Goal: Task Accomplishment & Management: Manage account settings

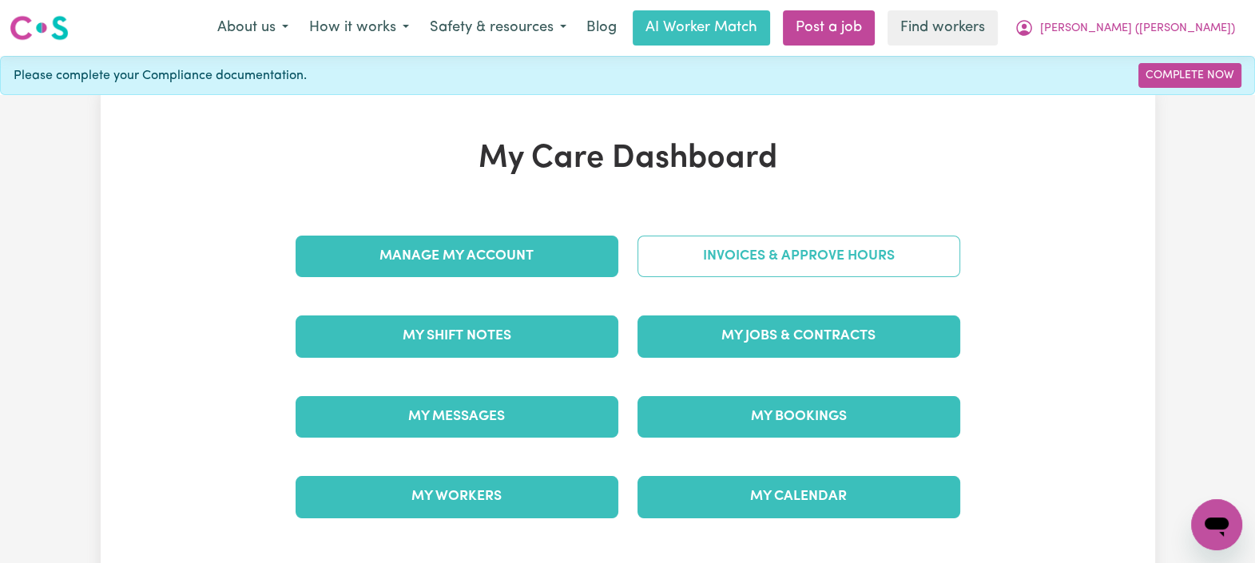
click at [759, 246] on link "Invoices & Approve Hours" at bounding box center [799, 257] width 323 height 42
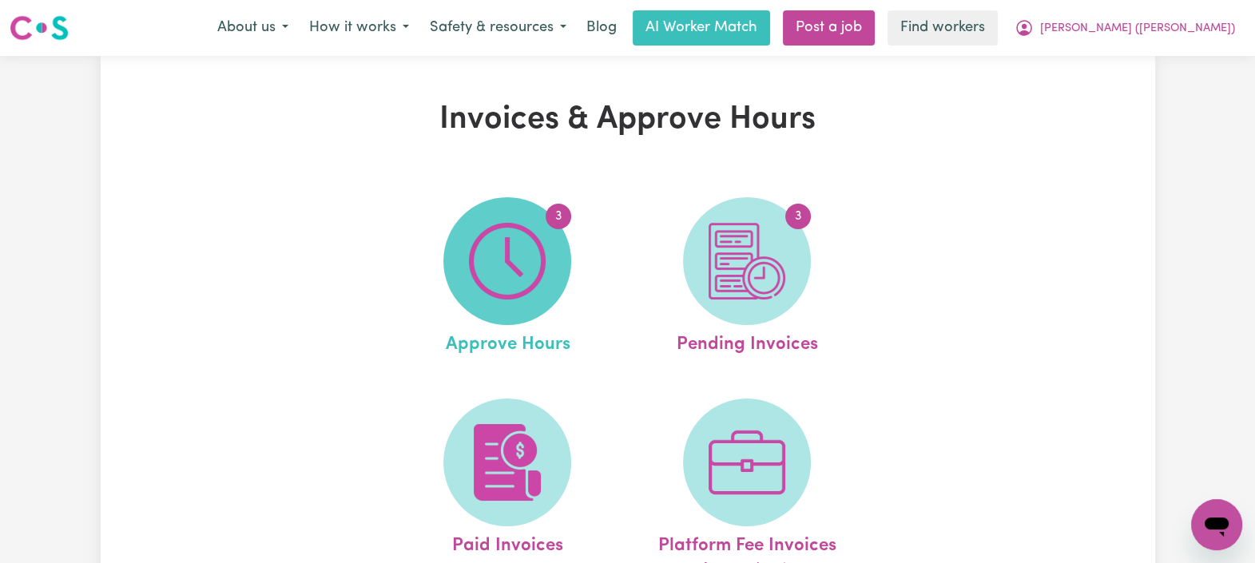
click at [540, 260] on img at bounding box center [507, 261] width 77 height 77
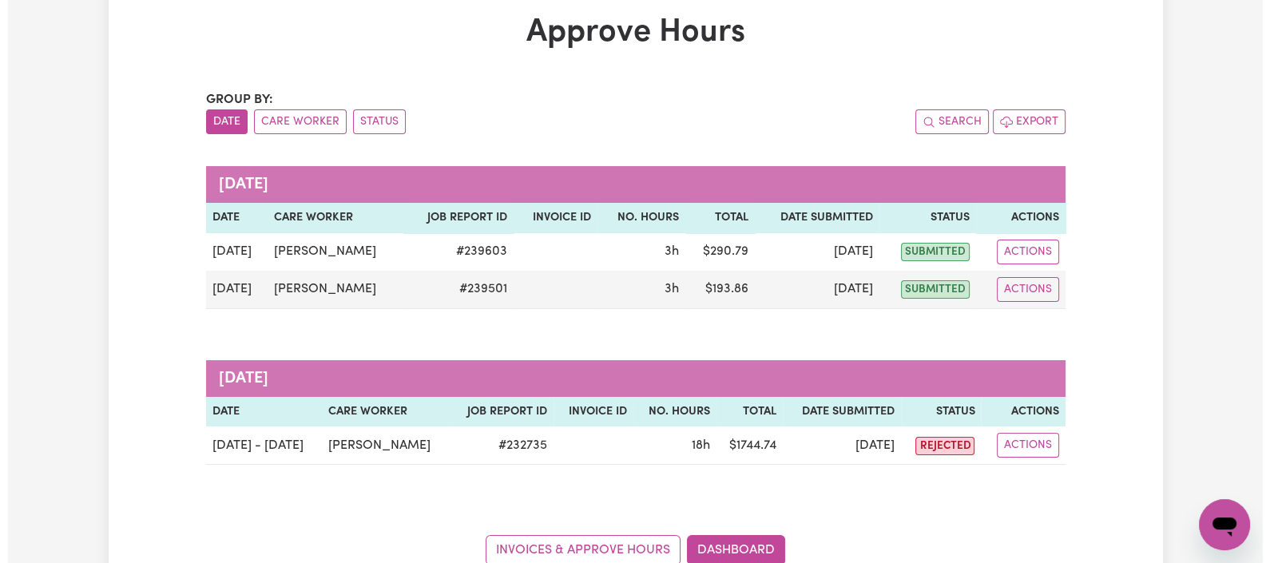
scroll to position [97, 0]
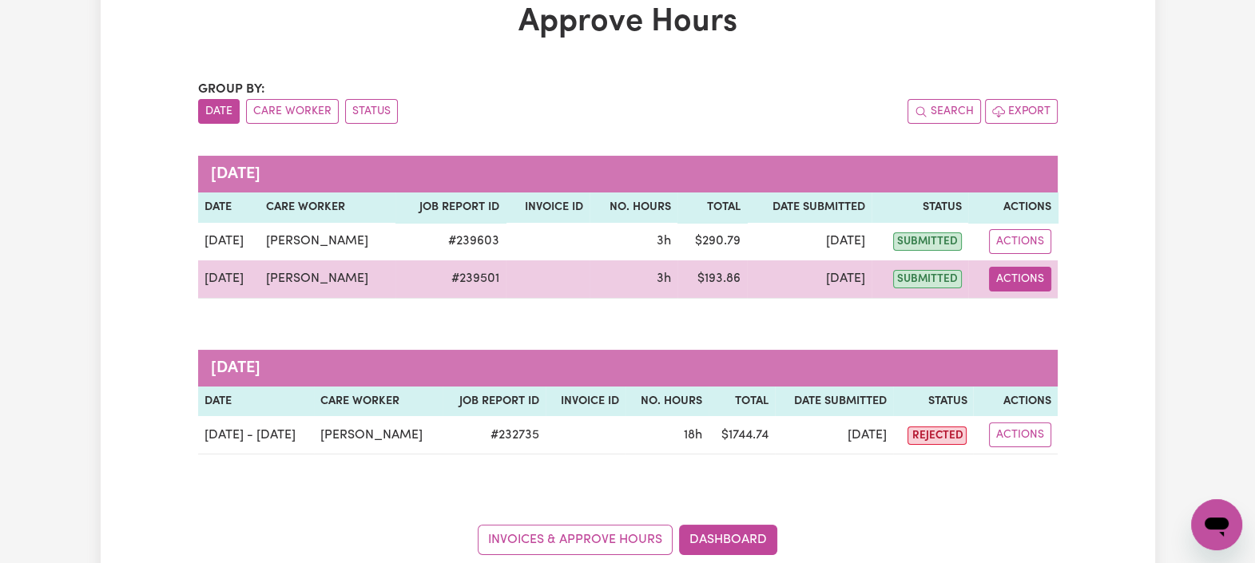
click at [1007, 275] on button "Actions" at bounding box center [1020, 279] width 62 height 25
click at [1013, 309] on icon "View job report 239501" at bounding box center [1007, 315] width 13 height 13
select select "pm"
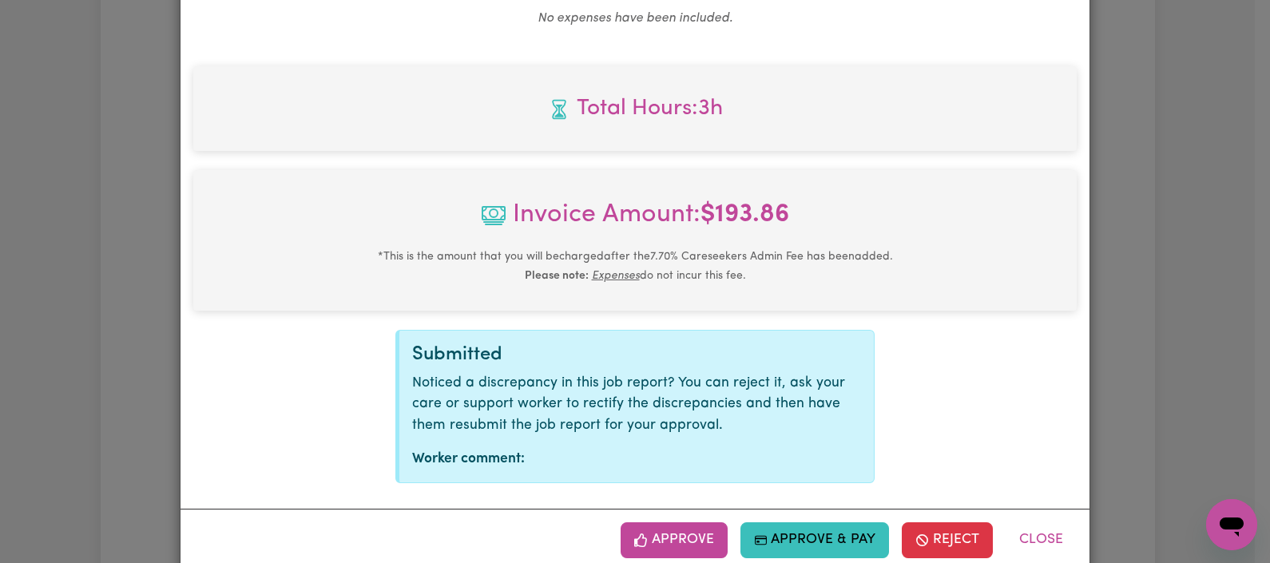
scroll to position [667, 0]
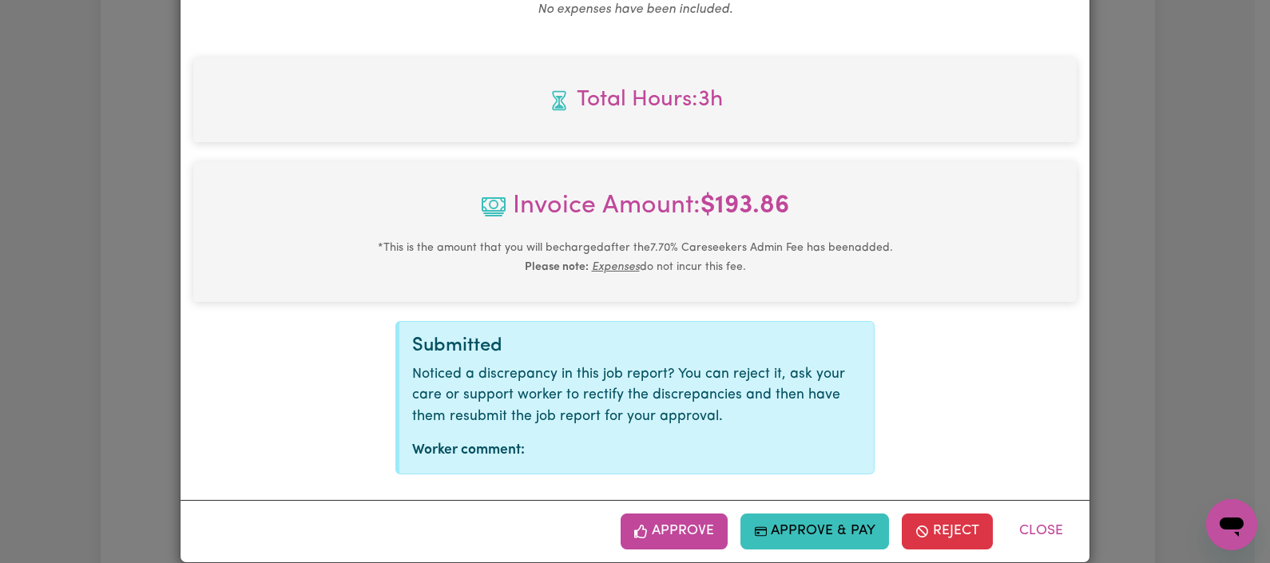
drag, startPoint x: 1264, startPoint y: 216, endPoint x: 0, endPoint y: 23, distance: 1278.5
click at [687, 514] on button "Approve" at bounding box center [674, 531] width 107 height 35
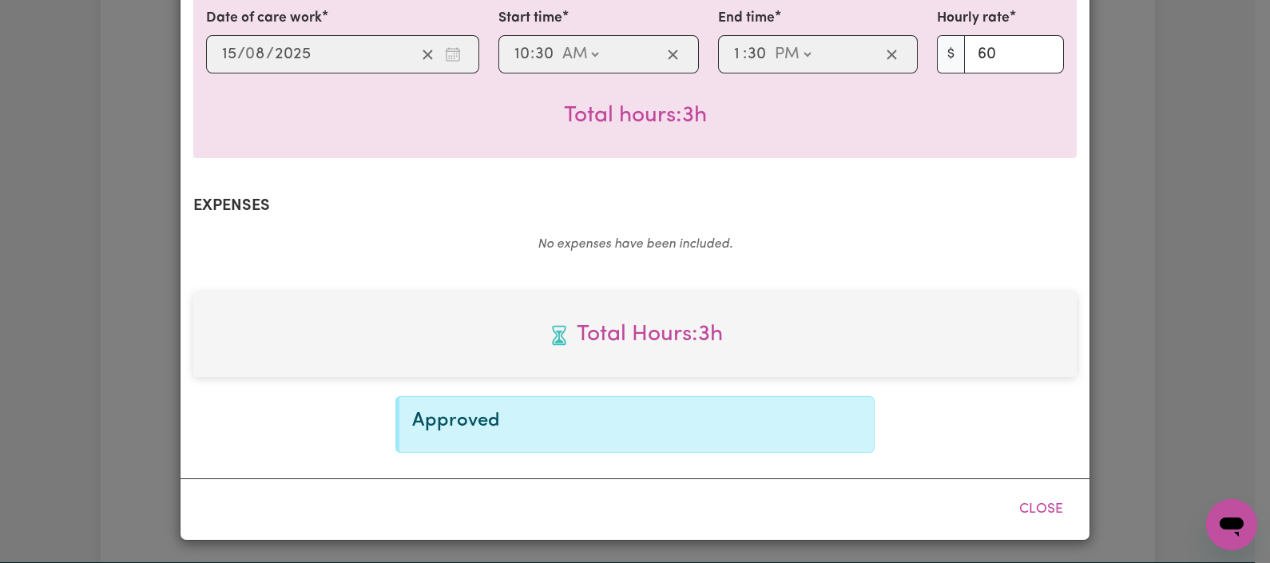
scroll to position [410, 0]
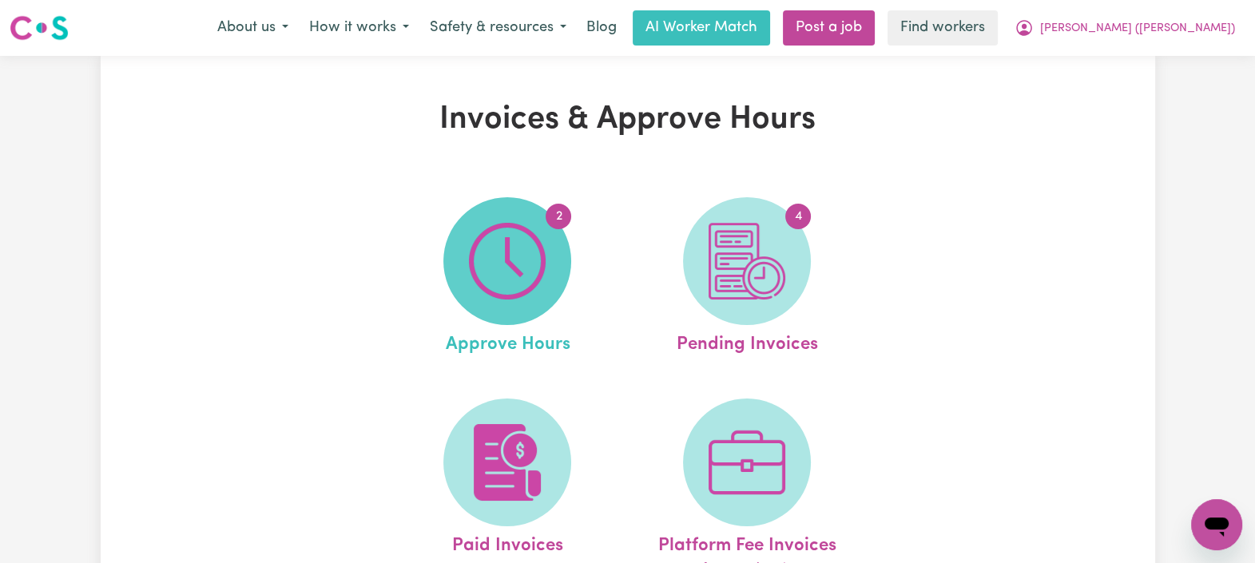
click at [492, 264] on img at bounding box center [507, 261] width 77 height 77
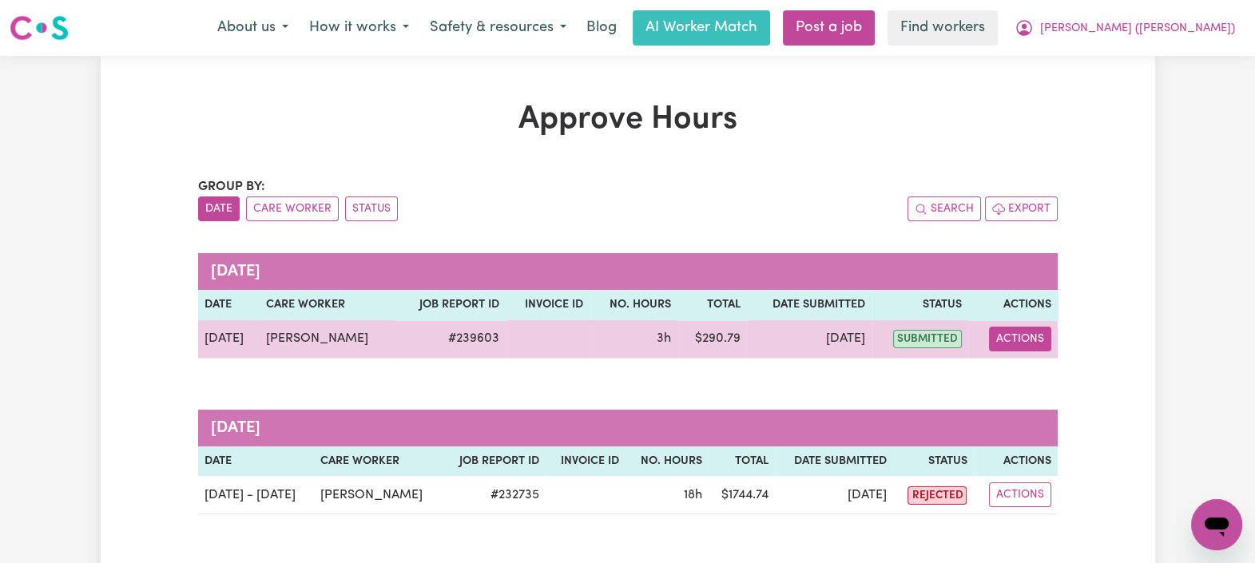
click at [1023, 340] on button "Actions" at bounding box center [1020, 339] width 62 height 25
click at [1043, 374] on link "View Job Report" at bounding box center [1056, 376] width 137 height 32
select select "pm"
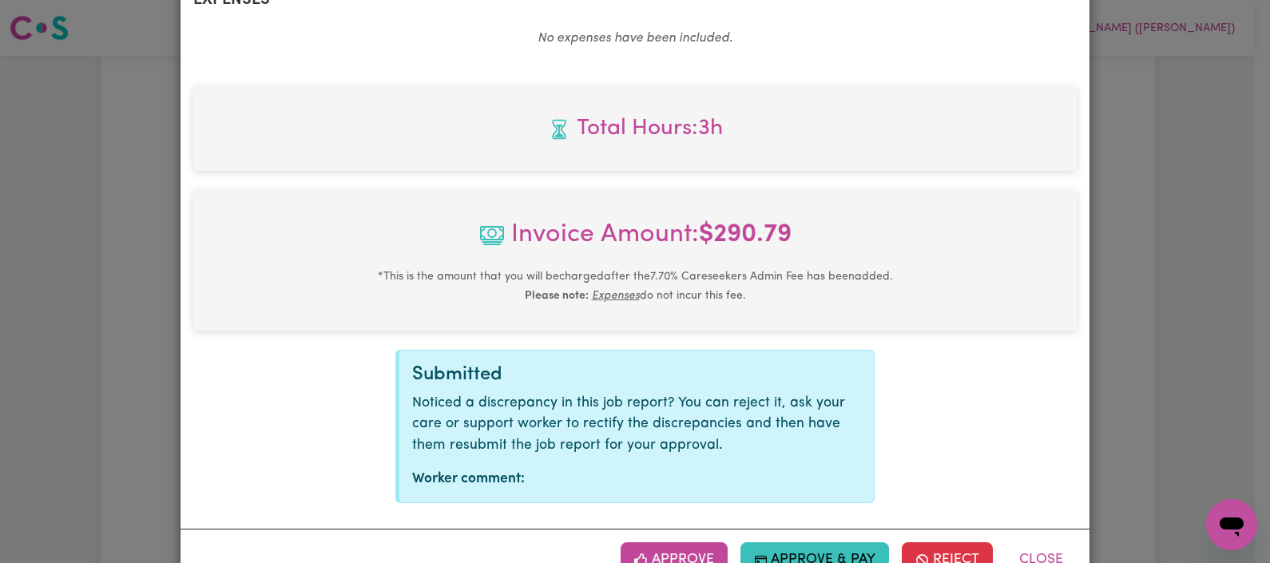
scroll to position [689, 0]
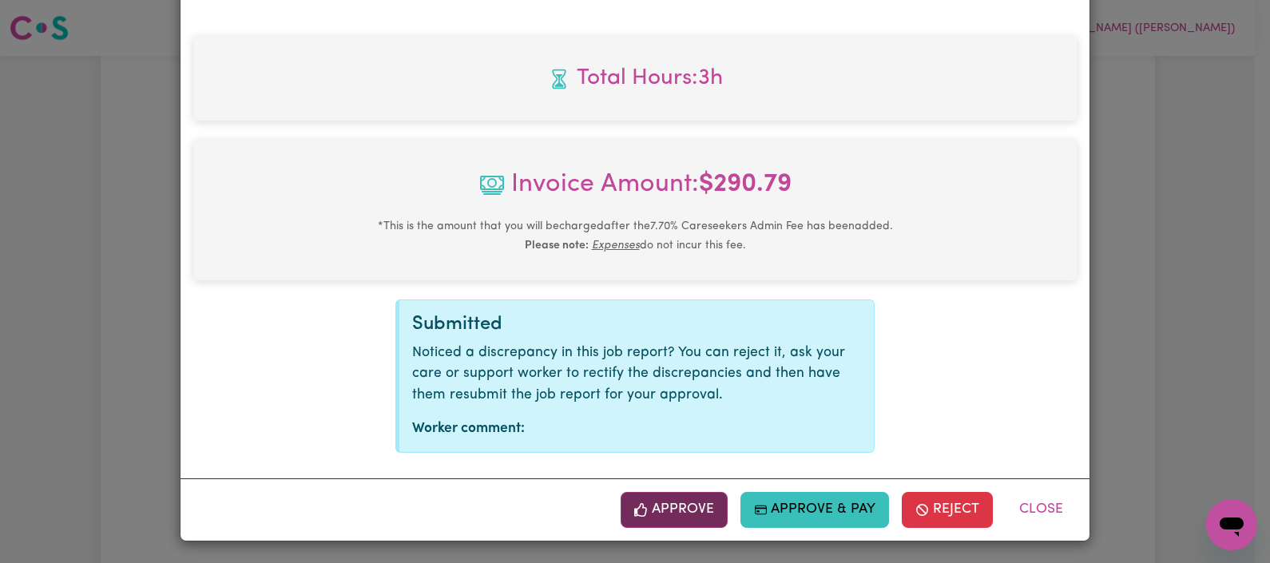
click at [642, 501] on span "button" at bounding box center [641, 509] width 14 height 21
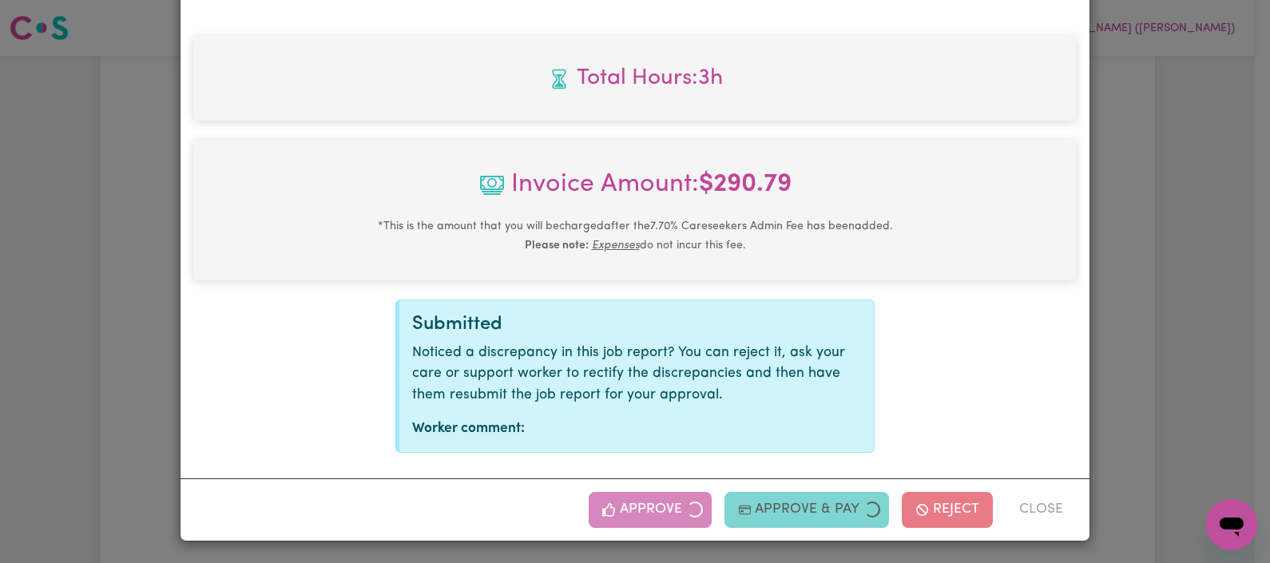
scroll to position [431, 0]
